Goal: Answer question/provide support

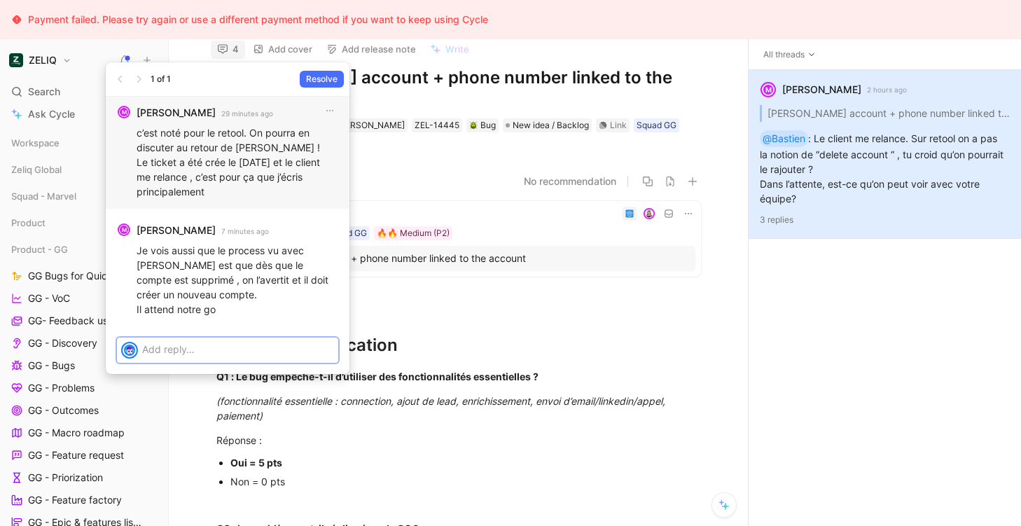
click at [228, 355] on p at bounding box center [238, 349] width 192 height 15
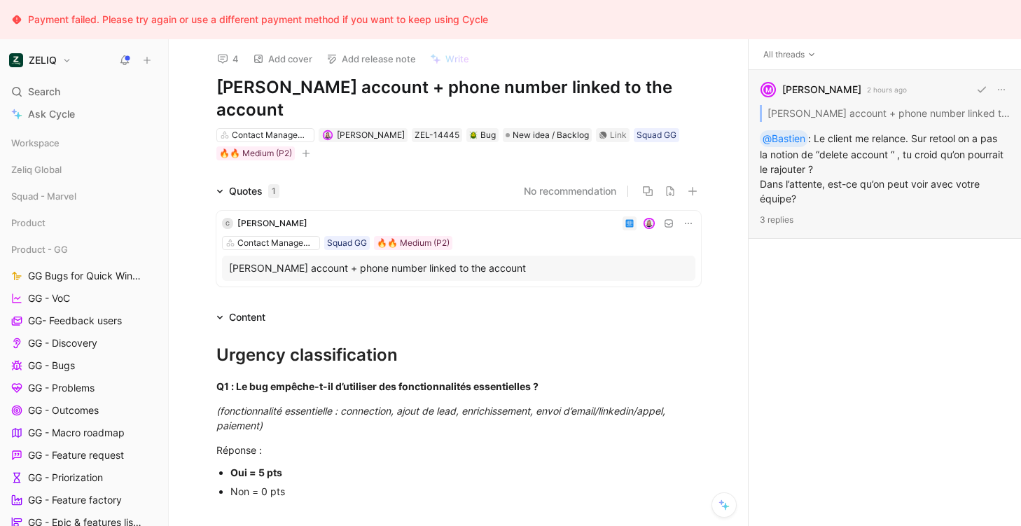
click at [857, 167] on div "M [PERSON_NAME] 2 hours ago [PERSON_NAME] - Delete account + phone number linke…" at bounding box center [885, 154] width 272 height 169
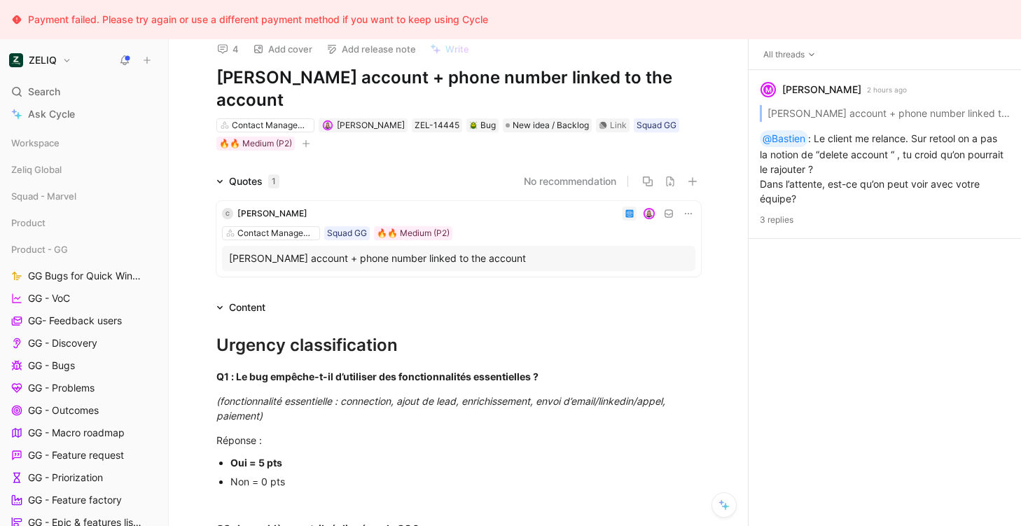
click at [467, 256] on div "[PERSON_NAME] account + phone number linked to the account" at bounding box center [458, 258] width 459 height 17
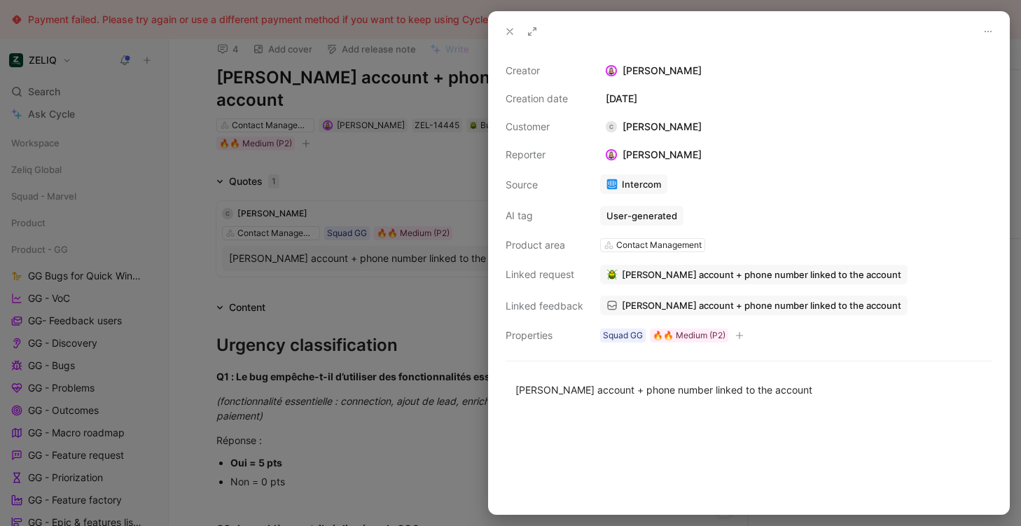
click at [351, 350] on div at bounding box center [510, 263] width 1021 height 526
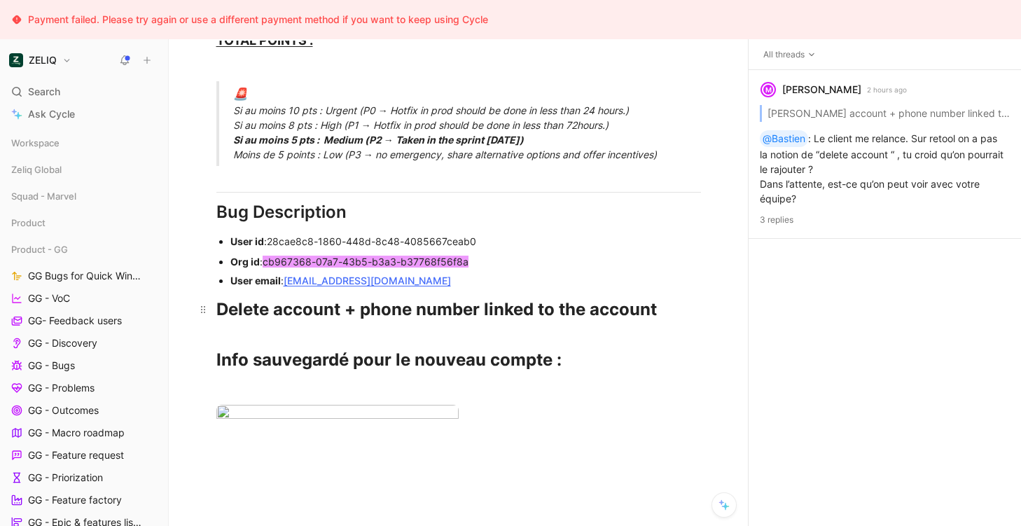
scroll to position [873, 0]
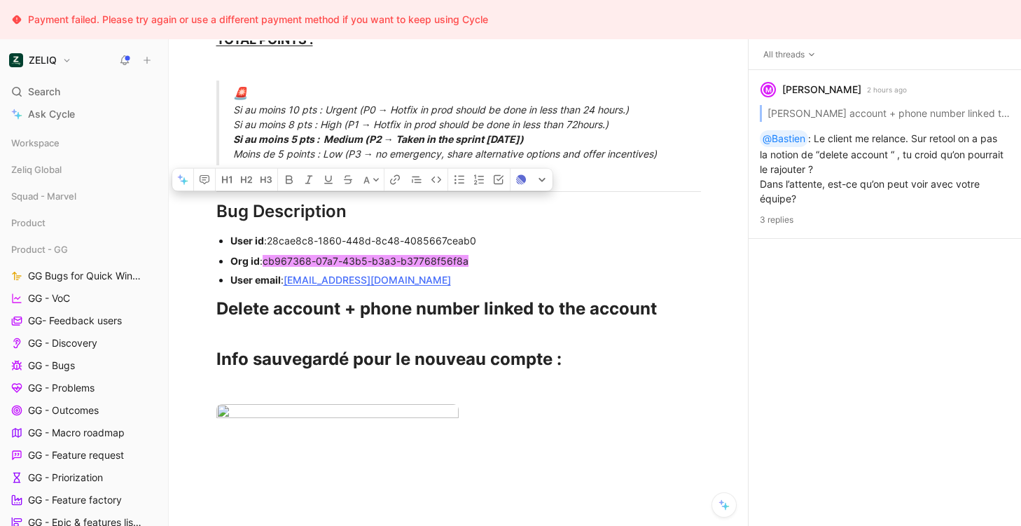
drag, startPoint x: 455, startPoint y: 283, endPoint x: 208, endPoint y: 243, distance: 250.4
copy div "User id : 28cae8c8-1860-448d-8c48-4085667ceab0 Org id : [PERSON_NAME] cb967368-…"
click at [457, 282] on div "User email : [EMAIL_ADDRESS][DOMAIN_NAME]" at bounding box center [465, 279] width 471 height 15
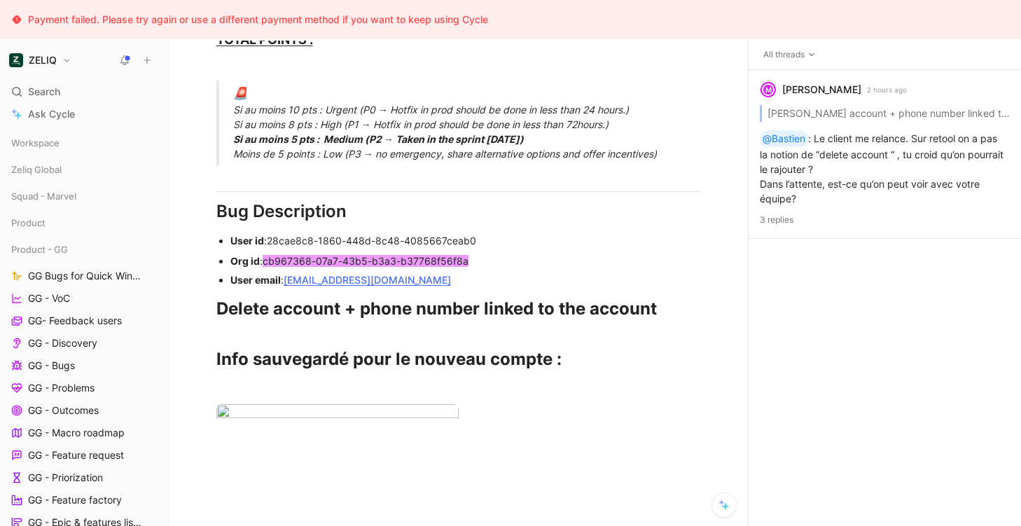
scroll to position [0, 0]
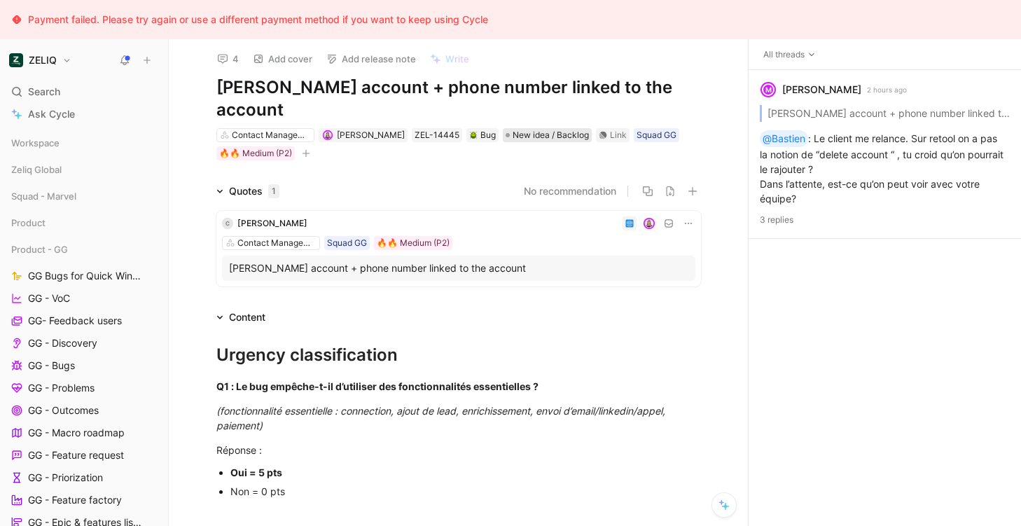
click at [541, 130] on span "New idea / Backlog" at bounding box center [551, 135] width 76 height 14
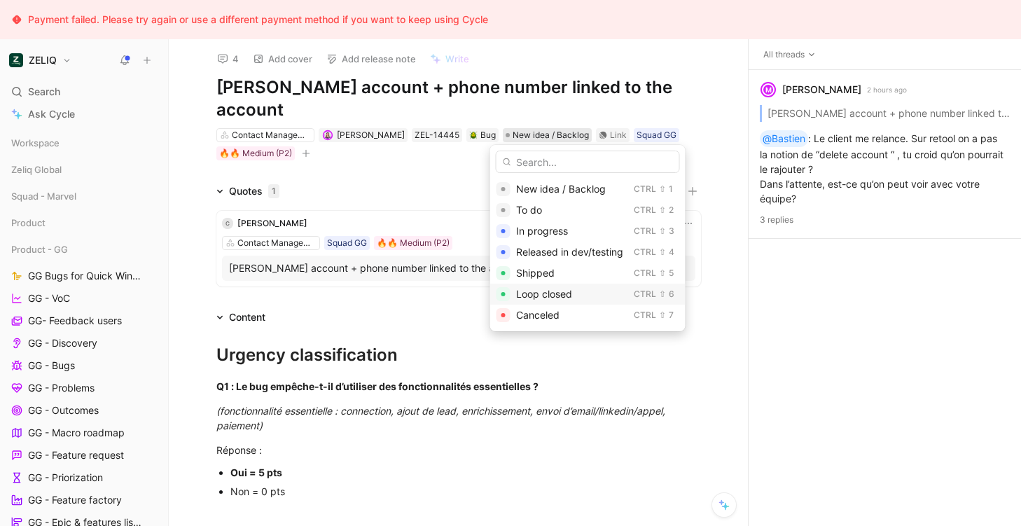
click at [526, 295] on span "Loop closed" at bounding box center [544, 294] width 56 height 12
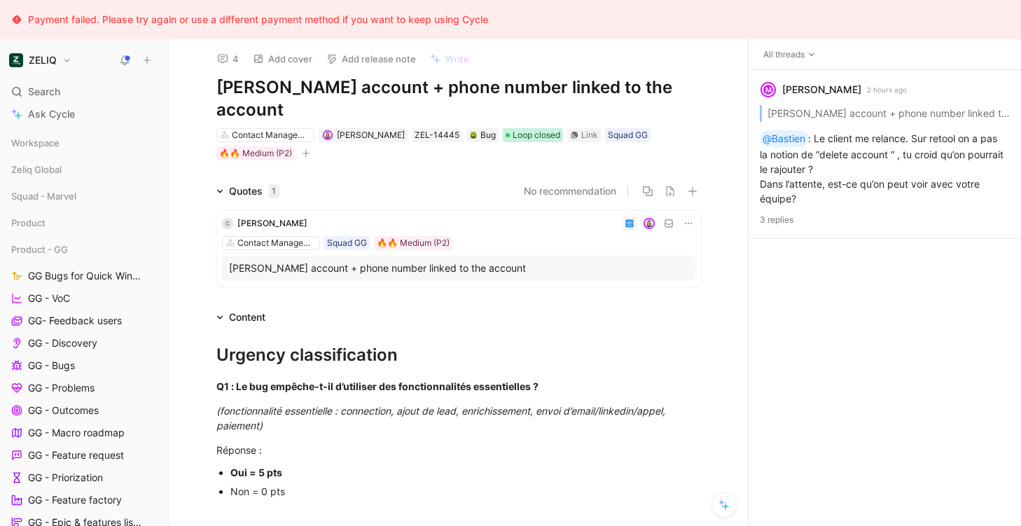
click at [538, 130] on span "Loop closed" at bounding box center [537, 135] width 48 height 14
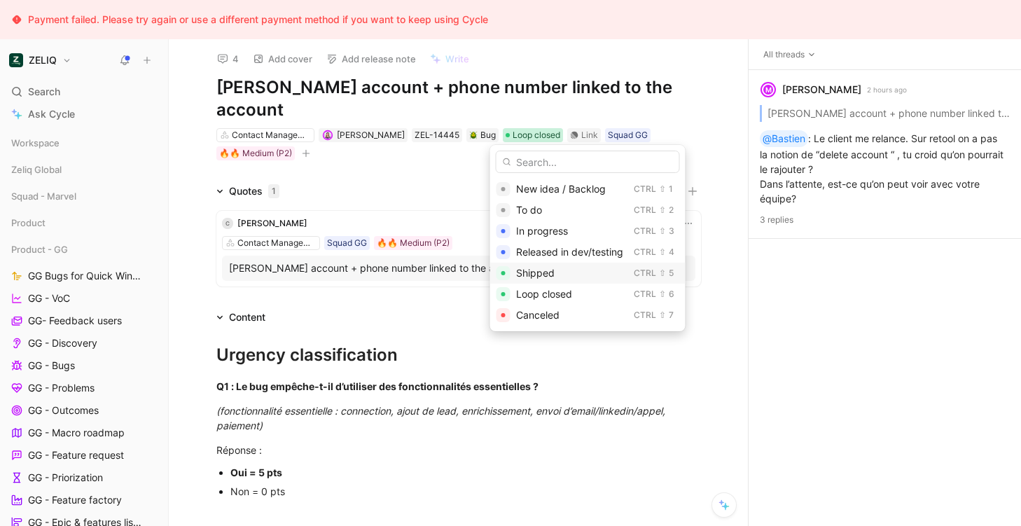
click at [529, 271] on span "Shipped" at bounding box center [535, 273] width 39 height 12
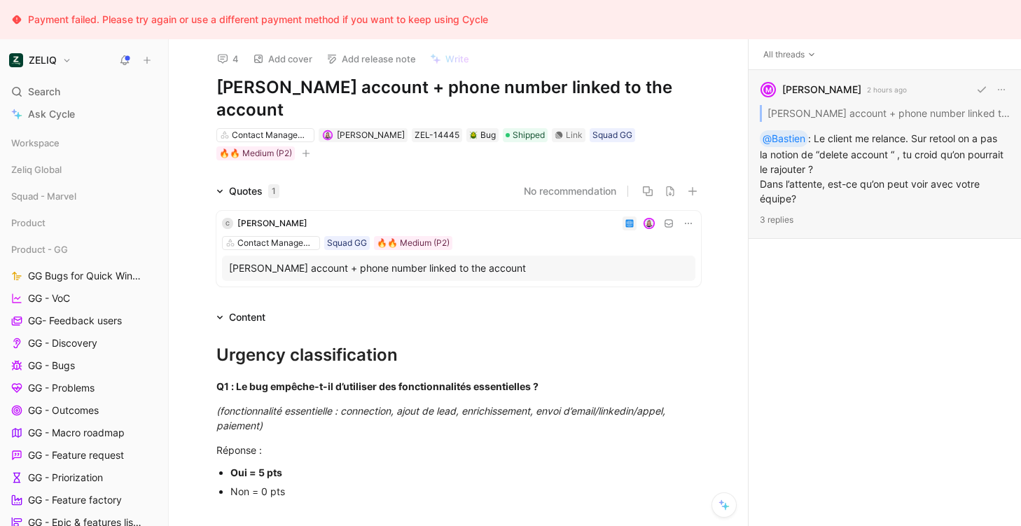
click at [831, 155] on div "M [PERSON_NAME] 2 hours ago [PERSON_NAME] - Delete account + phone number linke…" at bounding box center [885, 154] width 272 height 169
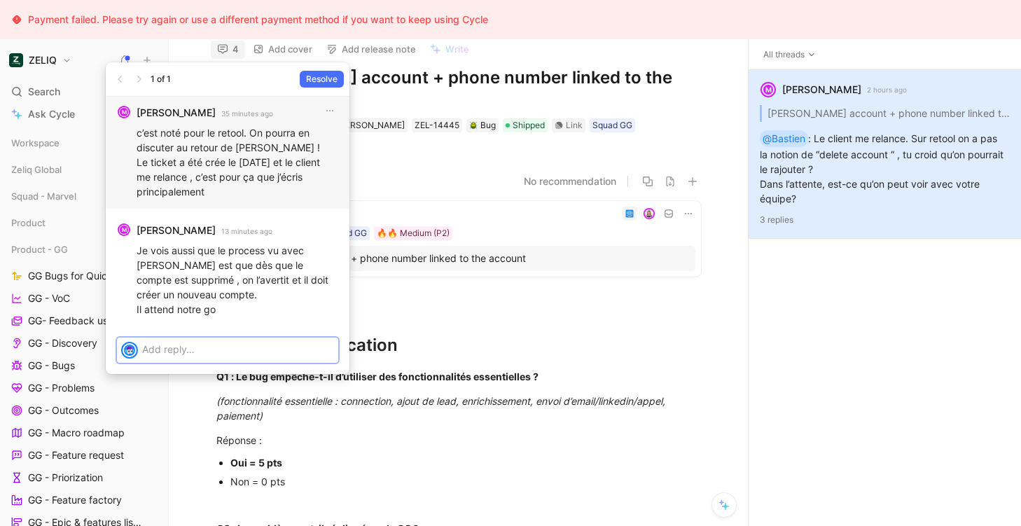
click at [233, 359] on div at bounding box center [240, 349] width 196 height 23
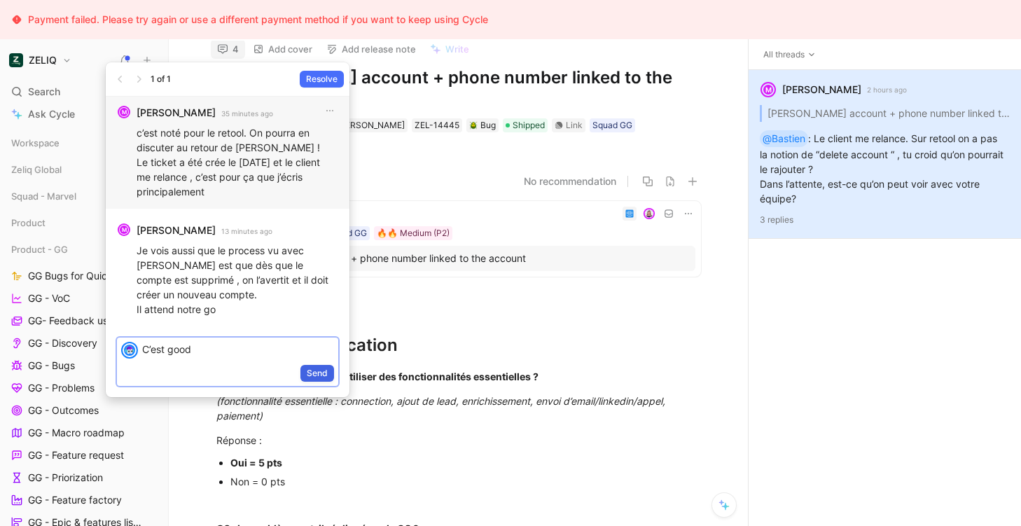
click at [317, 376] on span "Send" at bounding box center [317, 373] width 21 height 14
